Goal: Navigation & Orientation: Find specific page/section

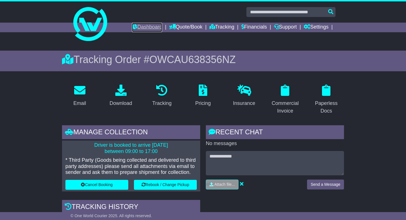
click at [148, 28] on link "Dashboard" at bounding box center [147, 28] width 30 height 10
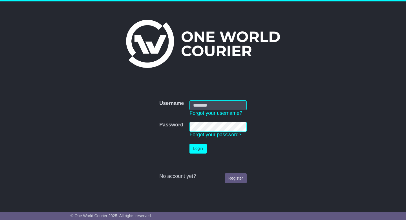
type input "**********"
click at [202, 149] on button "Login" at bounding box center [198, 148] width 17 height 10
